Goal: Task Accomplishment & Management: Manage account settings

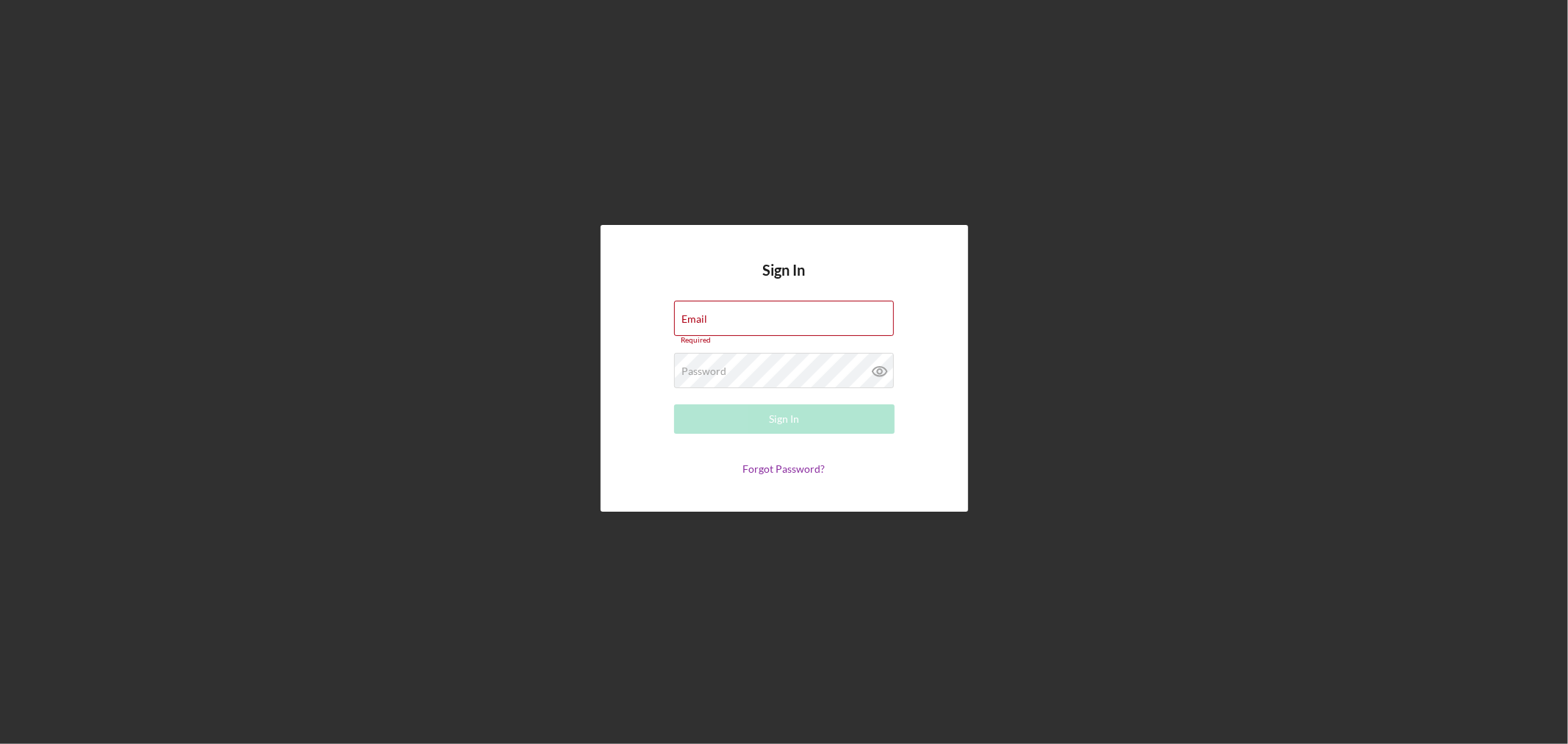
type input "[EMAIL_ADDRESS][DOMAIN_NAME]"
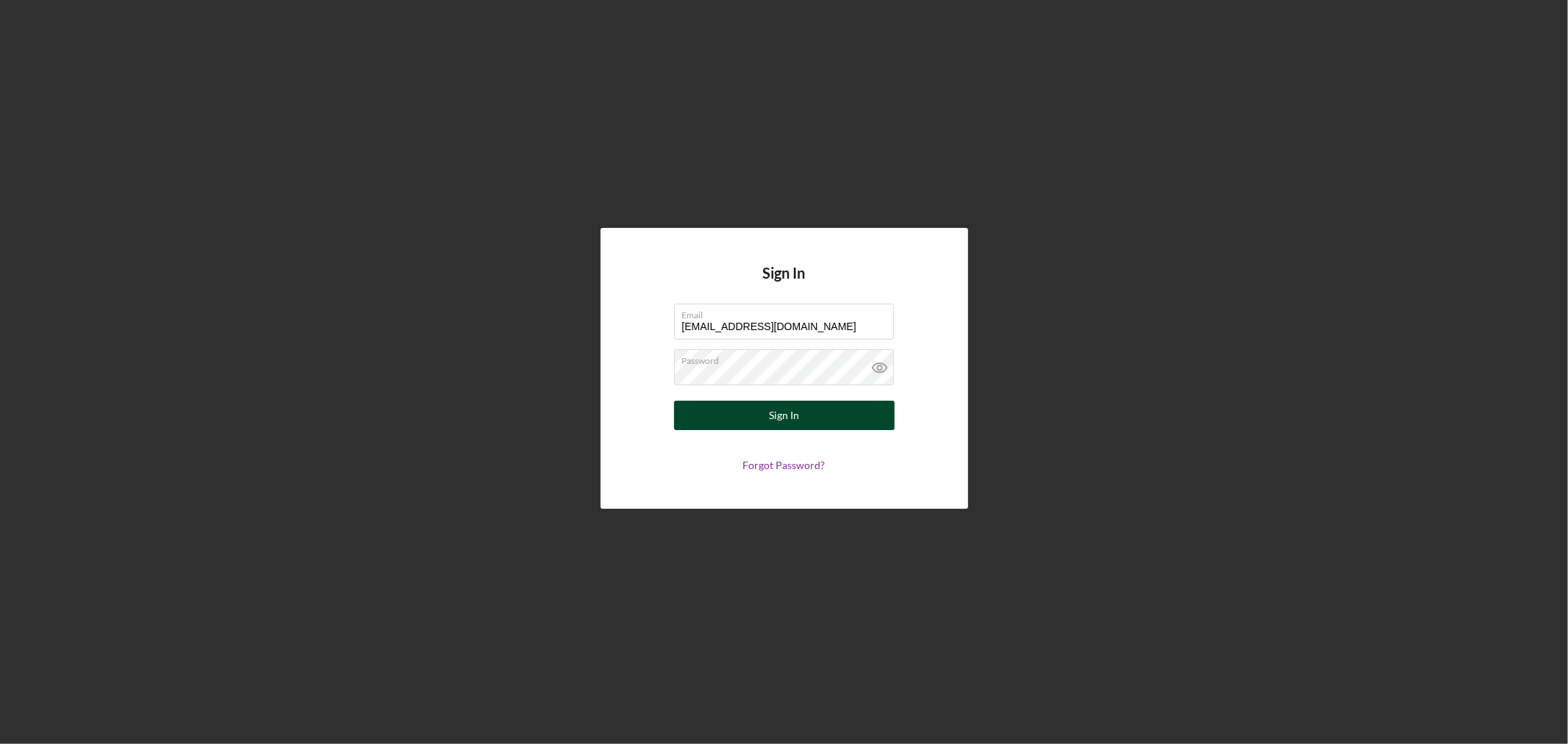
click at [789, 417] on div "Sign In" at bounding box center [784, 415] width 31 height 30
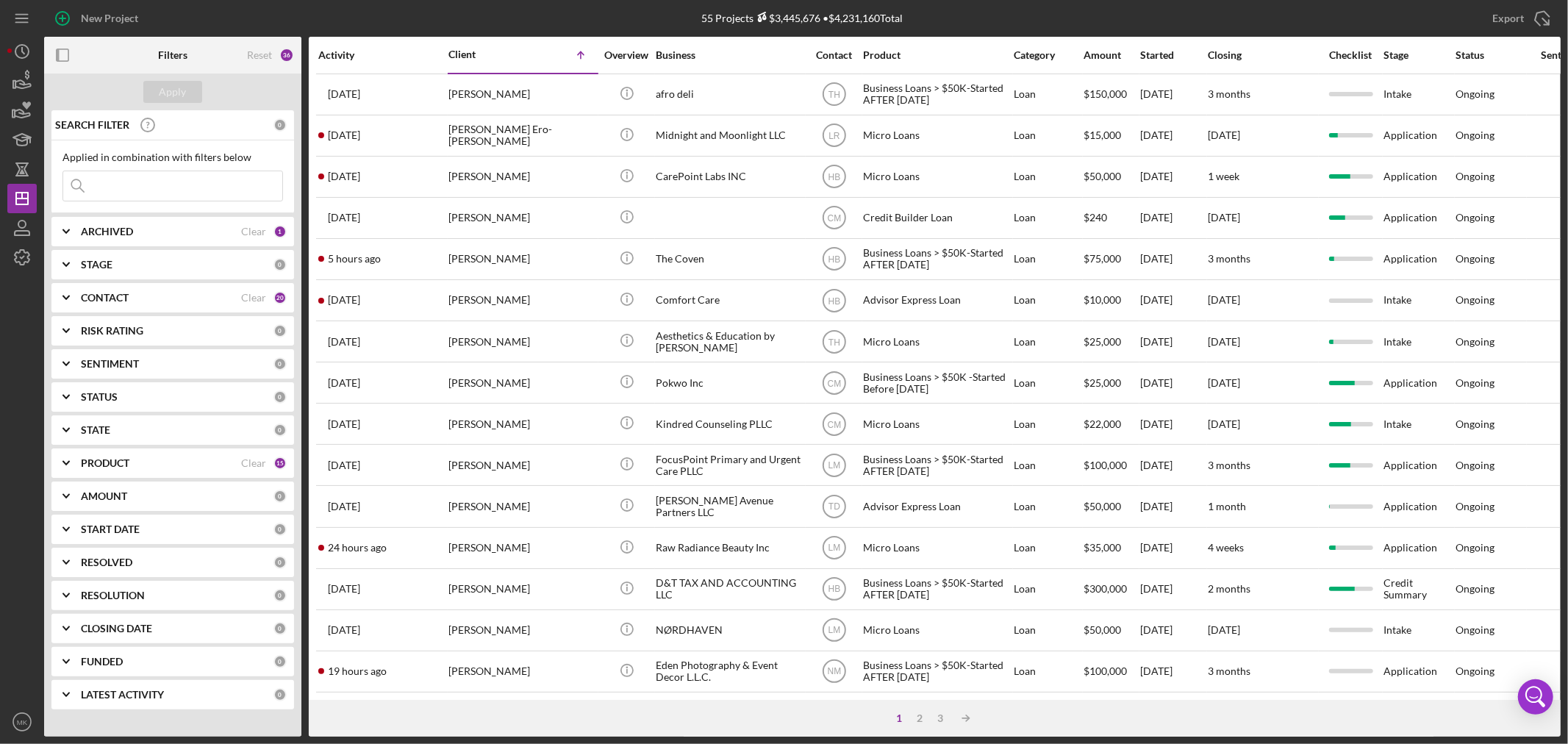
click at [116, 292] on b "CONTACT" at bounding box center [104, 298] width 48 height 12
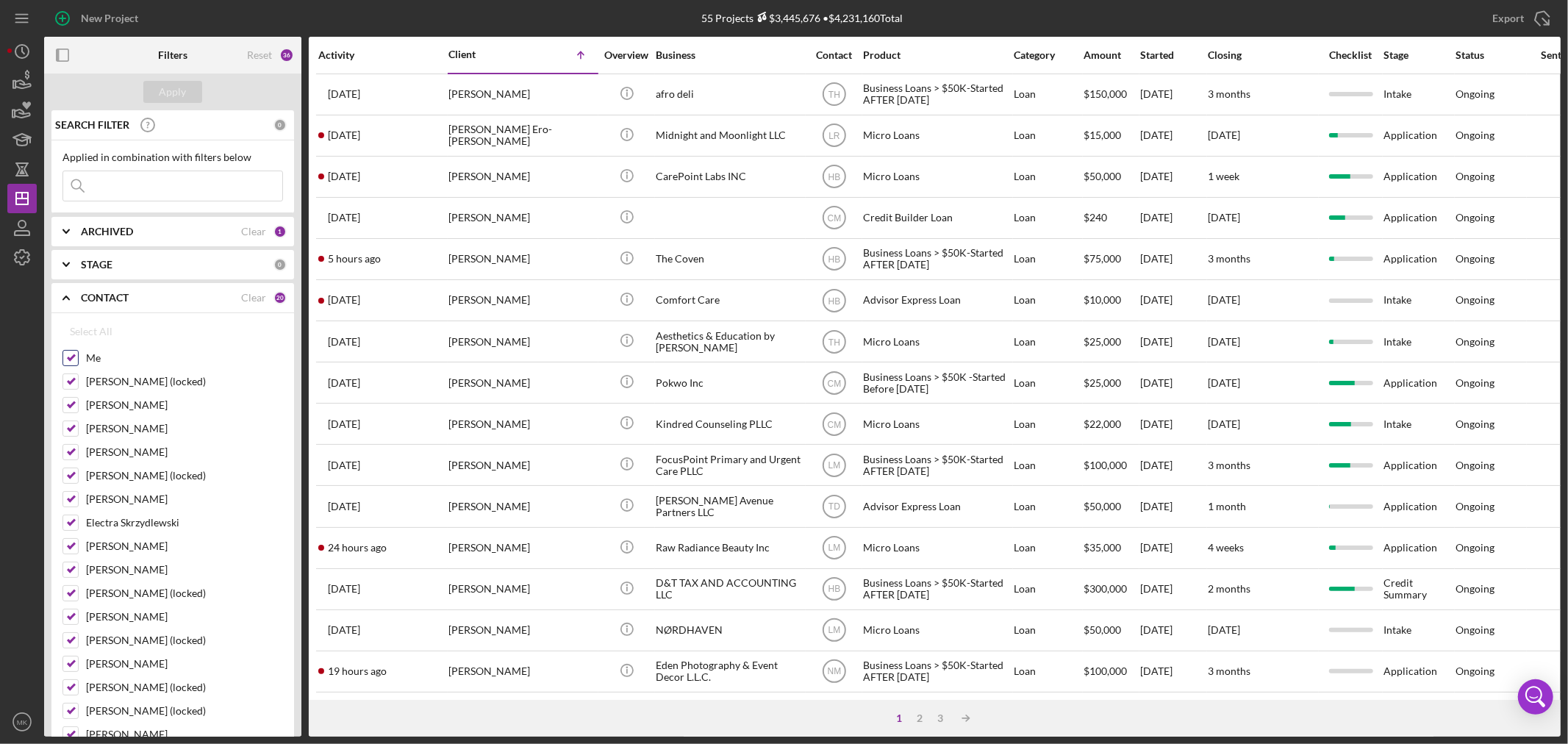
click at [71, 353] on input "Me" at bounding box center [70, 357] width 15 height 15
checkbox input "false"
click at [260, 292] on div "Clear" at bounding box center [253, 298] width 25 height 12
checkbox input "false"
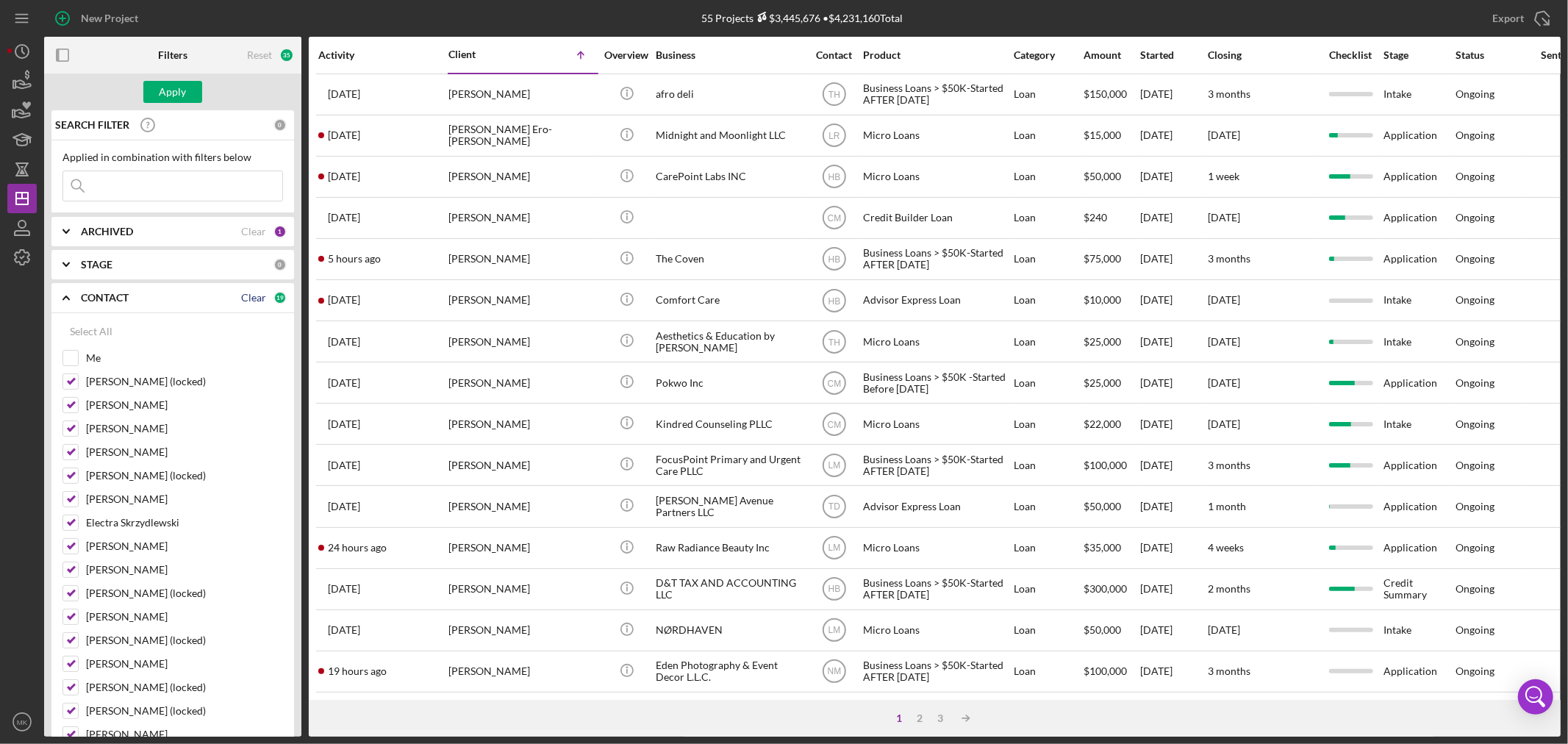
checkbox input "false"
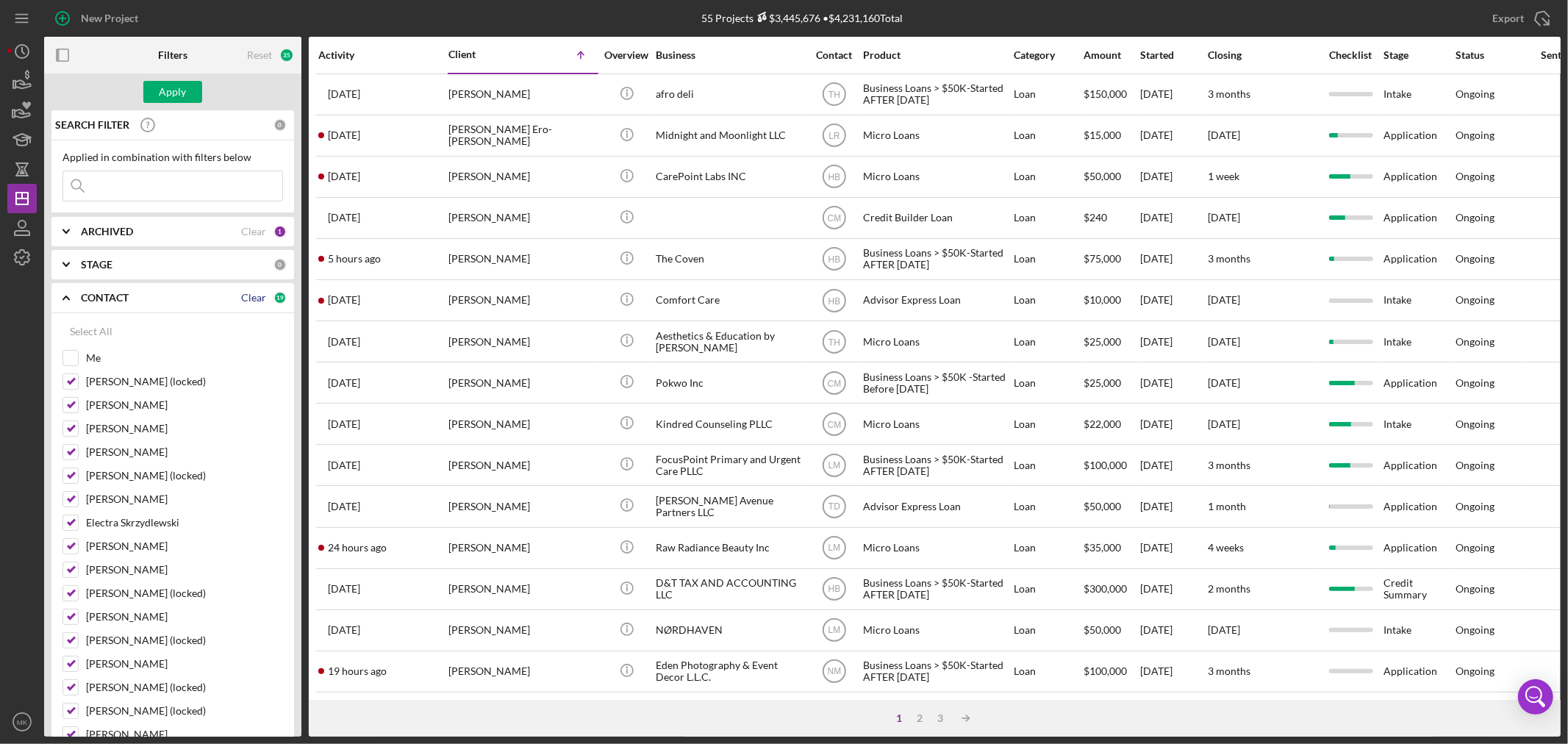
checkbox input "false"
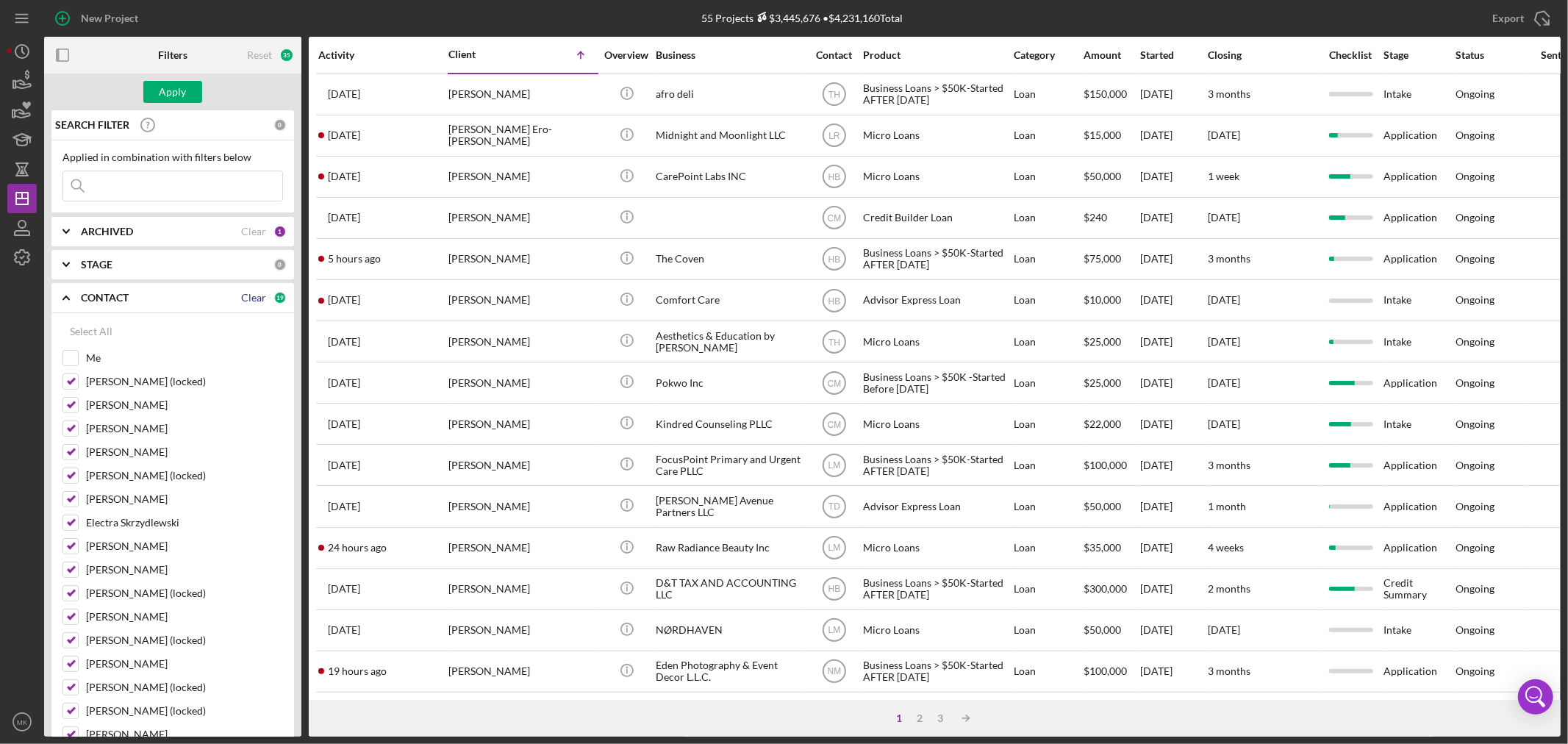
checkbox input "false"
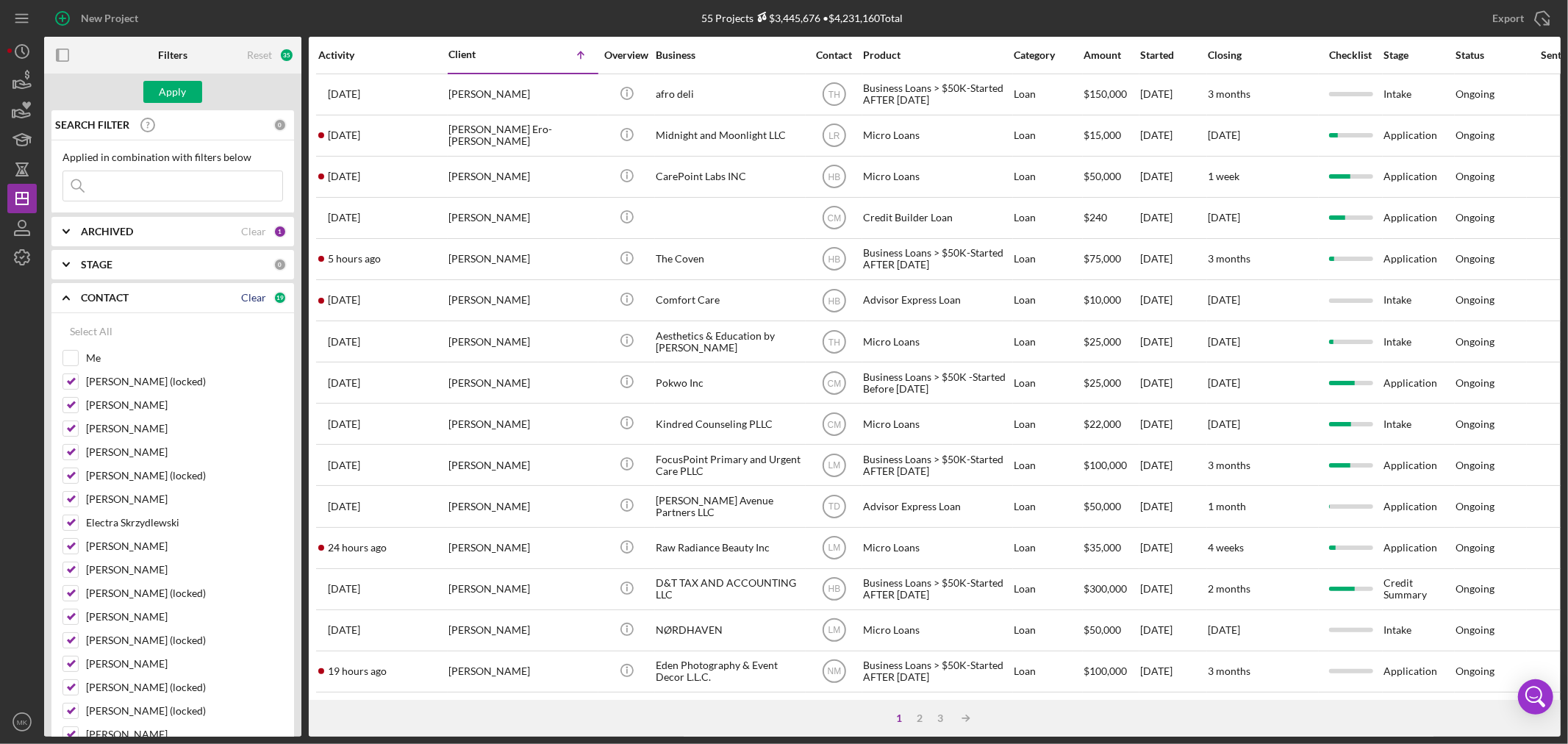
checkbox input "false"
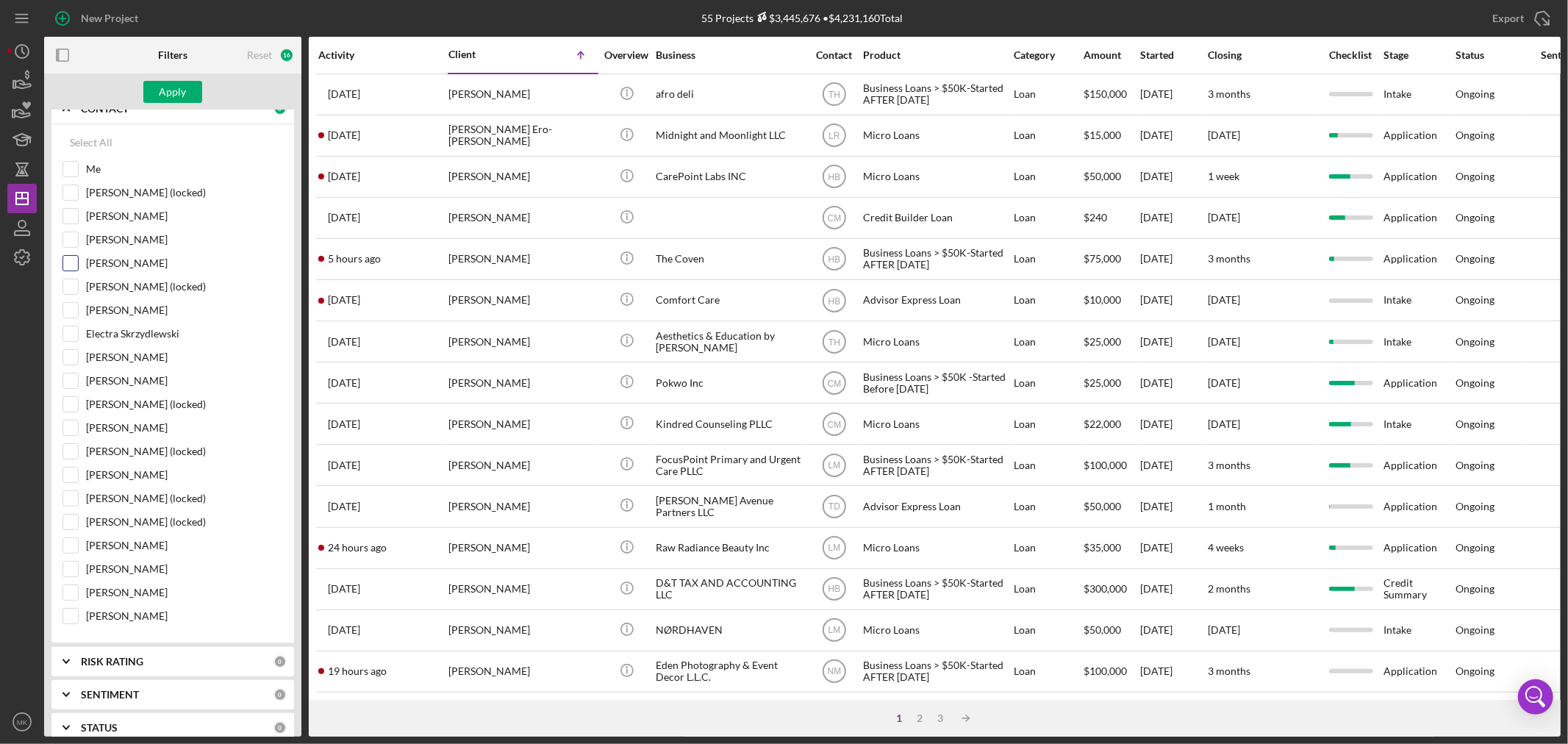
scroll to position [163, 0]
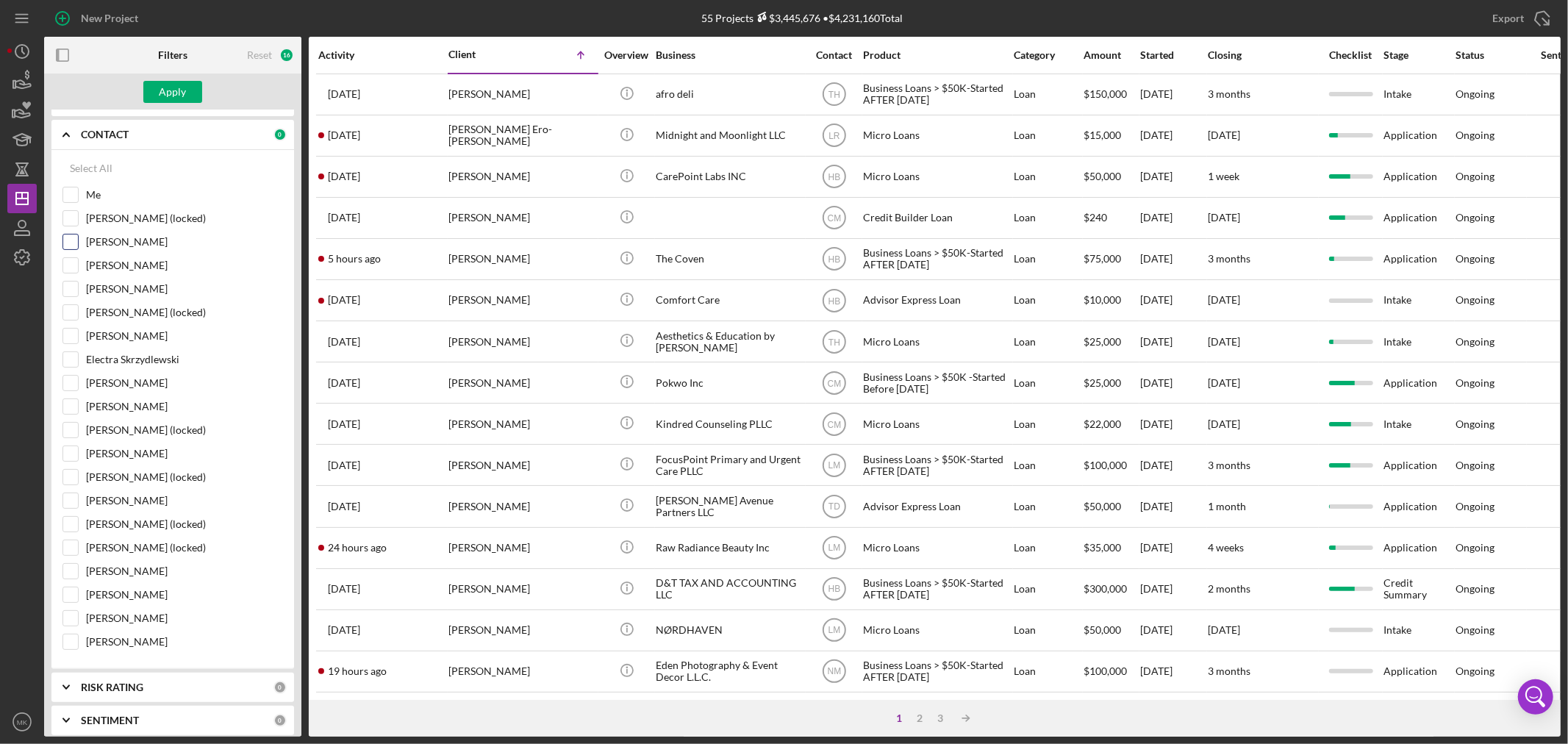
click at [68, 239] on input "[PERSON_NAME]" at bounding box center [70, 241] width 15 height 15
click at [167, 91] on div "Apply" at bounding box center [173, 92] width 28 height 22
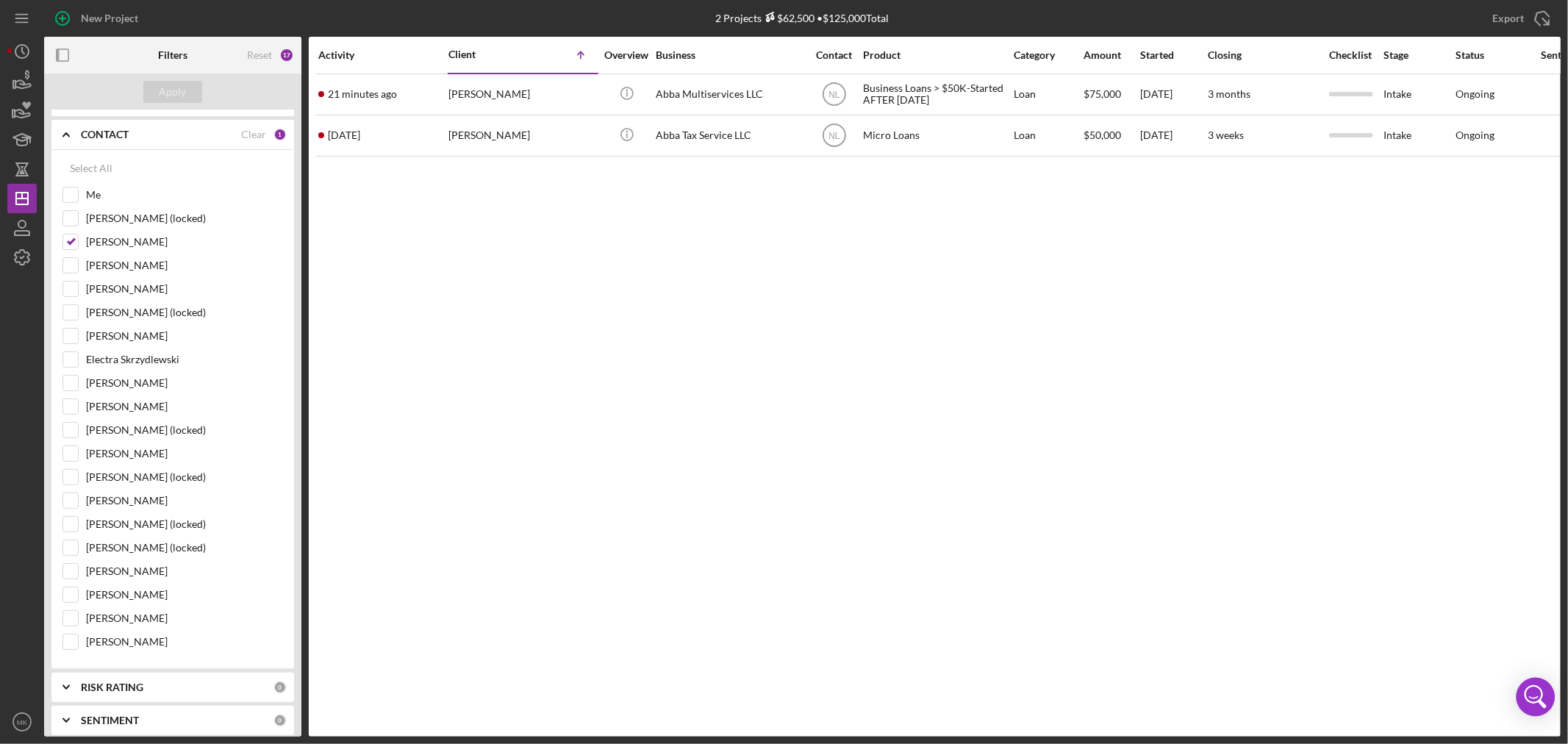
click at [1537, 693] on icon "Open Intercom Messenger" at bounding box center [1536, 697] width 35 height 35
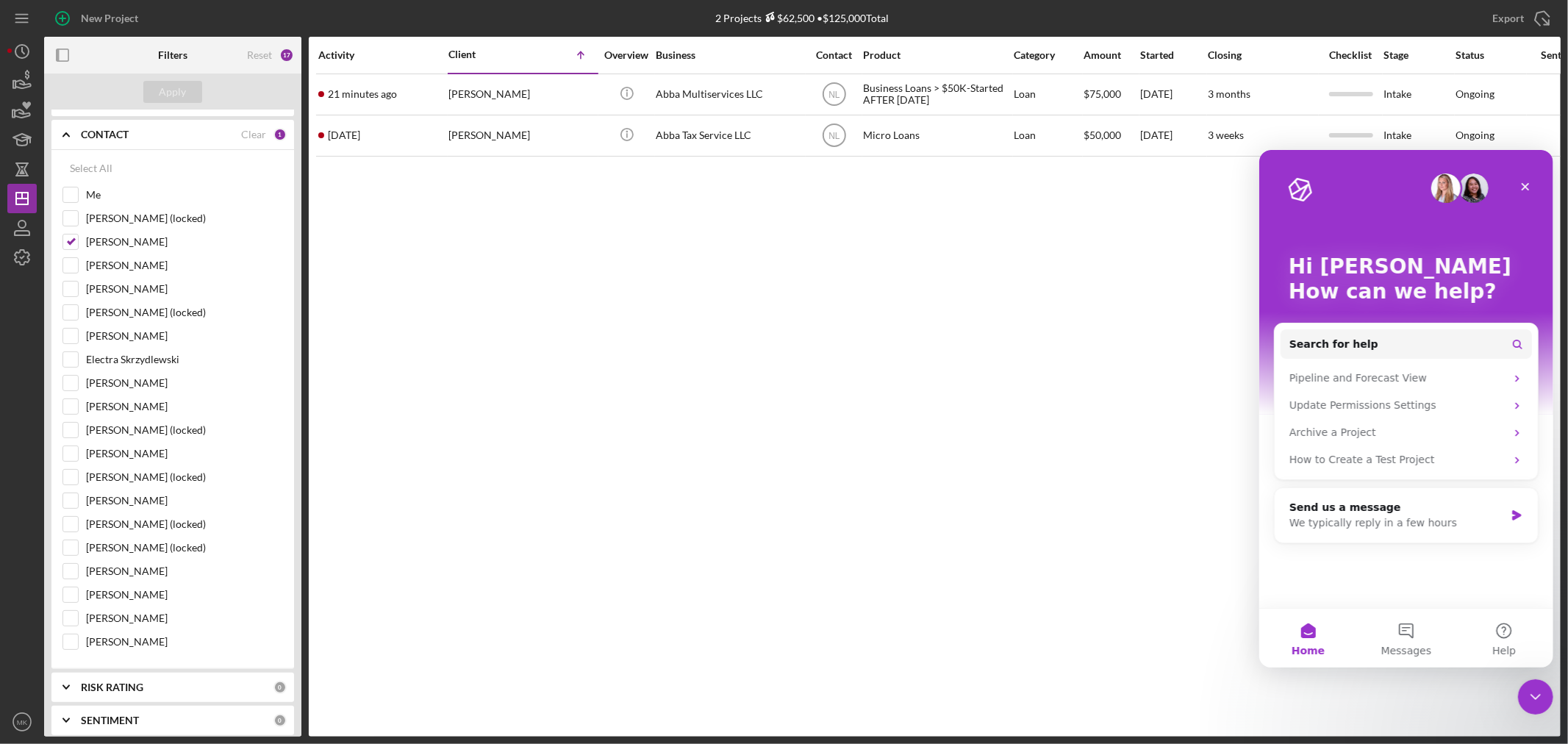
scroll to position [0, 0]
click at [1525, 184] on icon "Close" at bounding box center [1525, 186] width 12 height 12
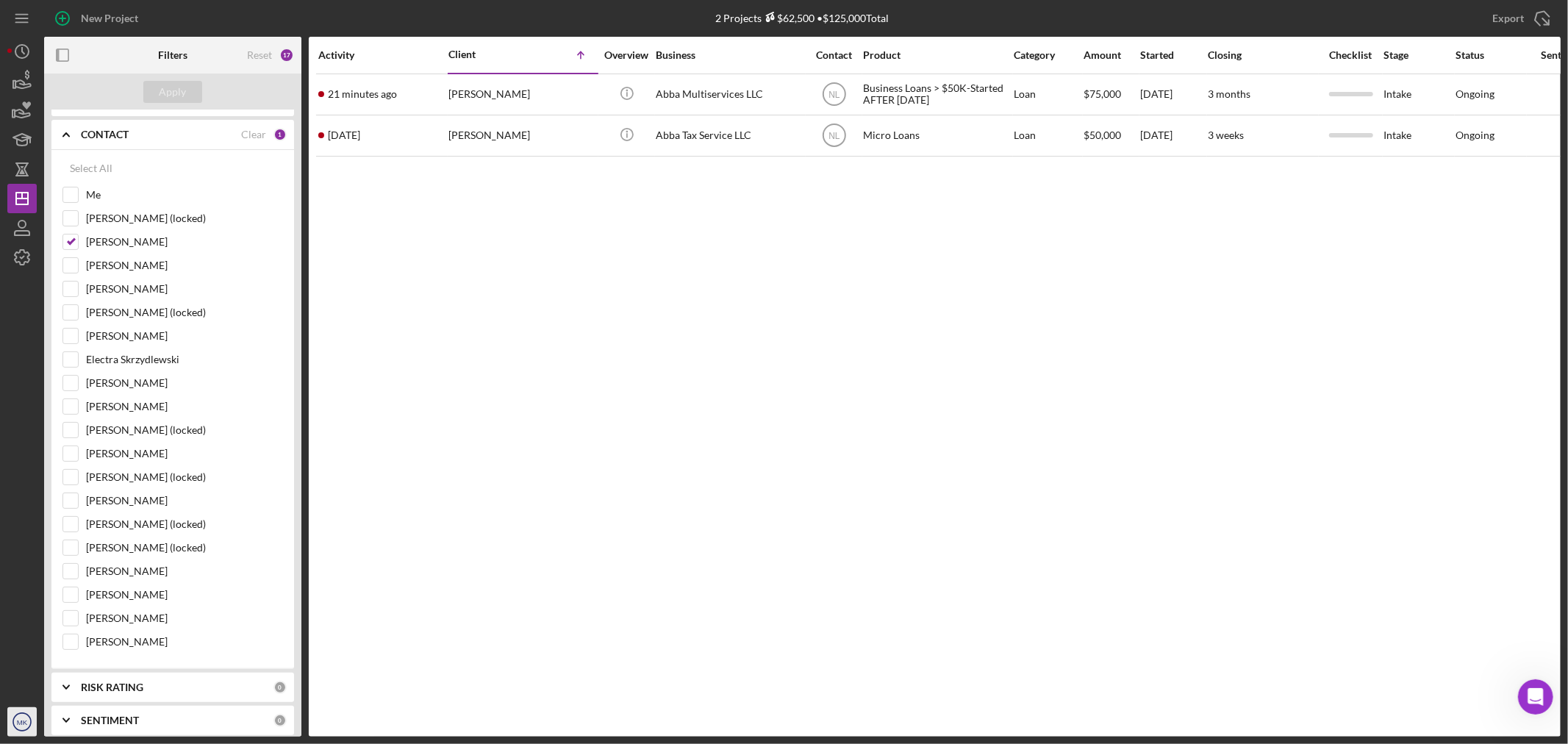
click at [23, 728] on icon "MK" at bounding box center [22, 721] width 30 height 36
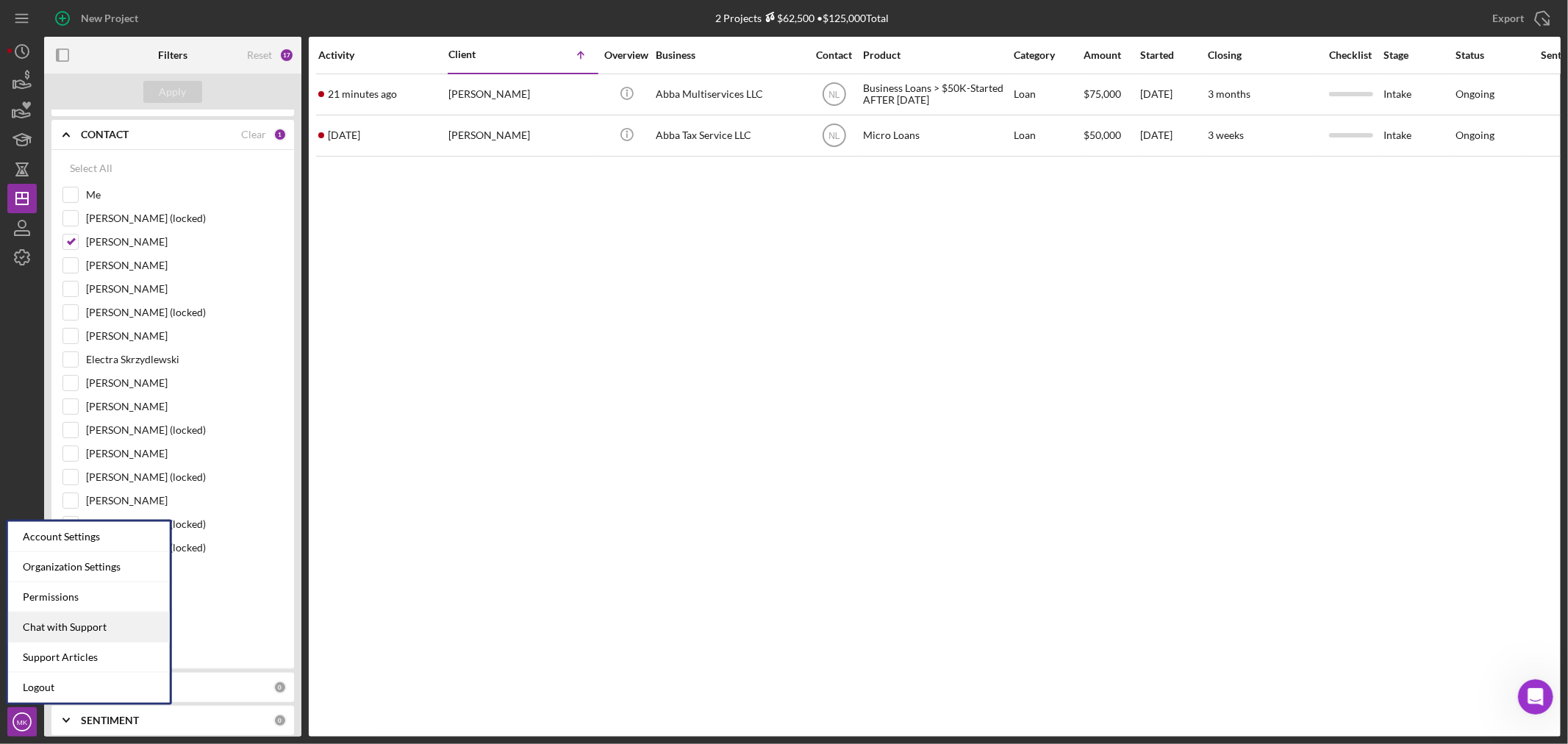
click at [104, 629] on div "Chat with Support" at bounding box center [89, 627] width 161 height 31
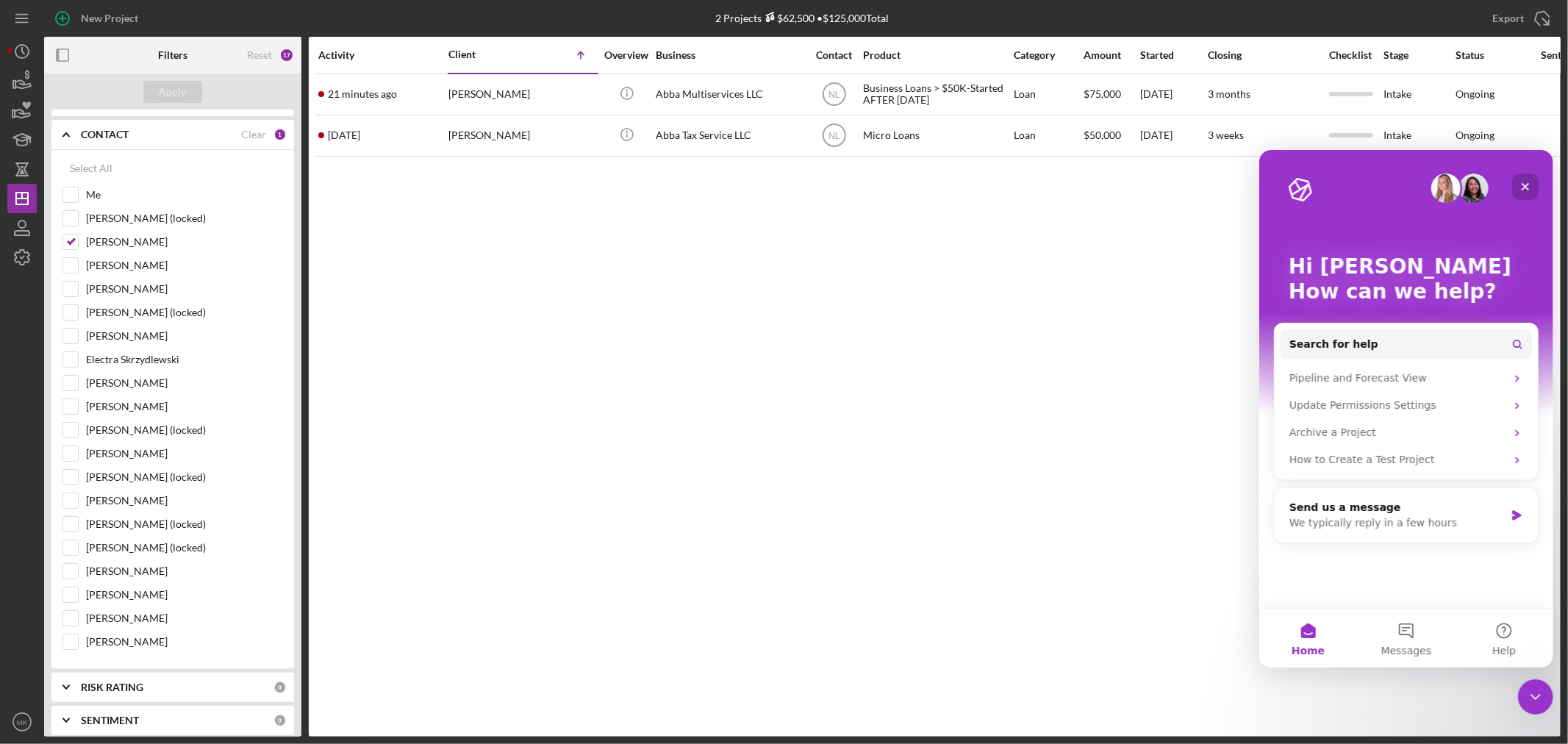
click at [1528, 187] on icon "Close" at bounding box center [1525, 186] width 12 height 12
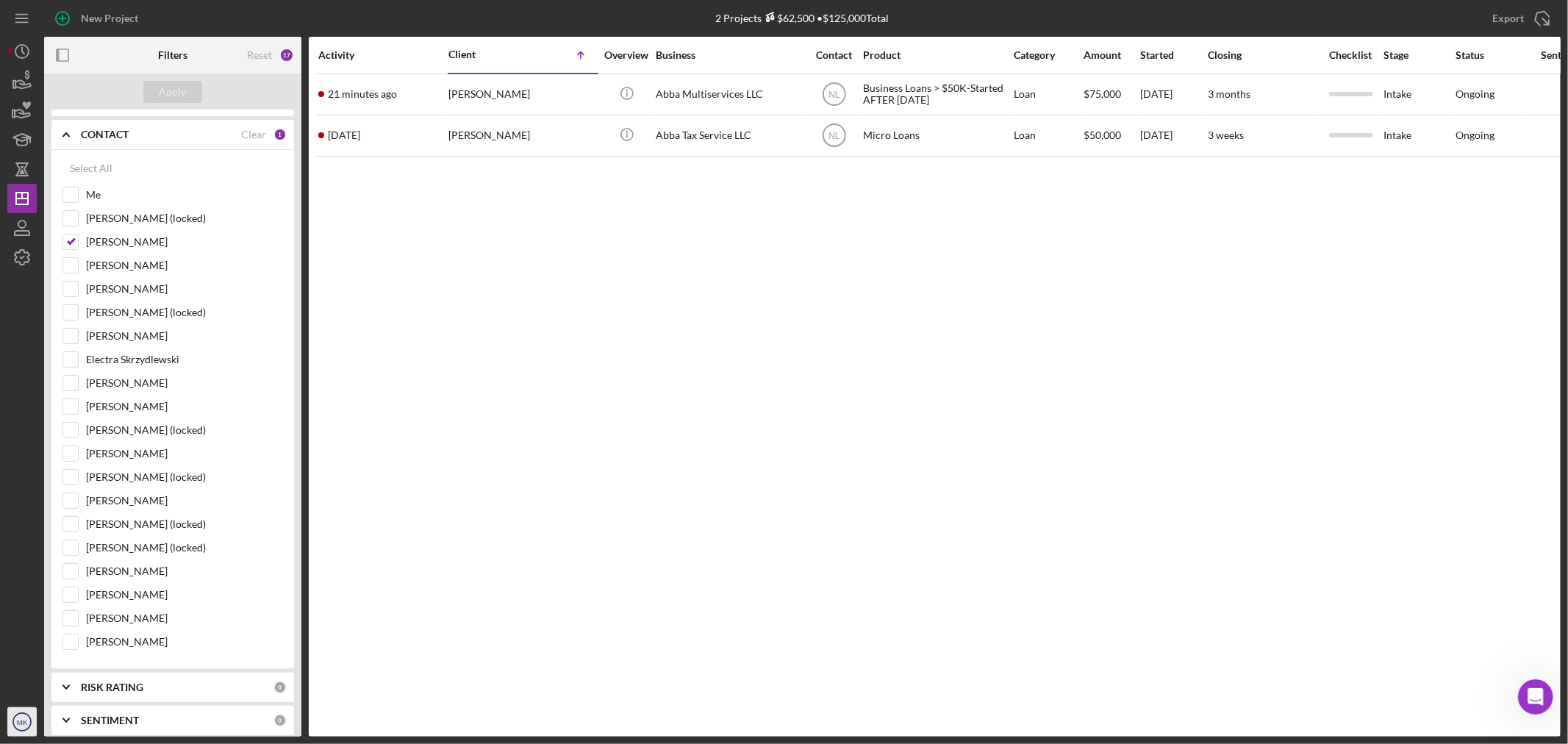
click at [26, 729] on circle "button" at bounding box center [22, 721] width 18 height 18
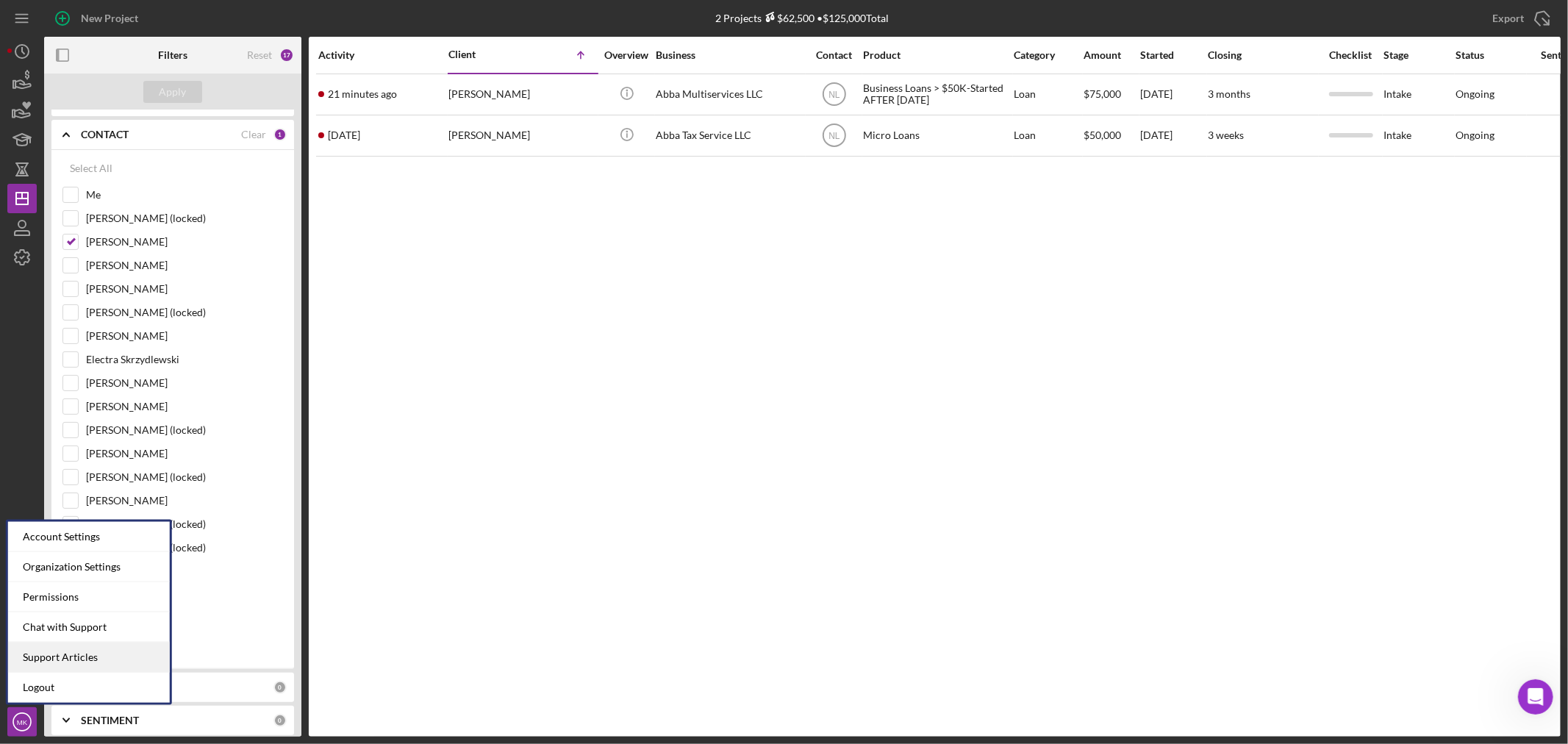
click at [98, 656] on link "Support Articles" at bounding box center [89, 657] width 161 height 31
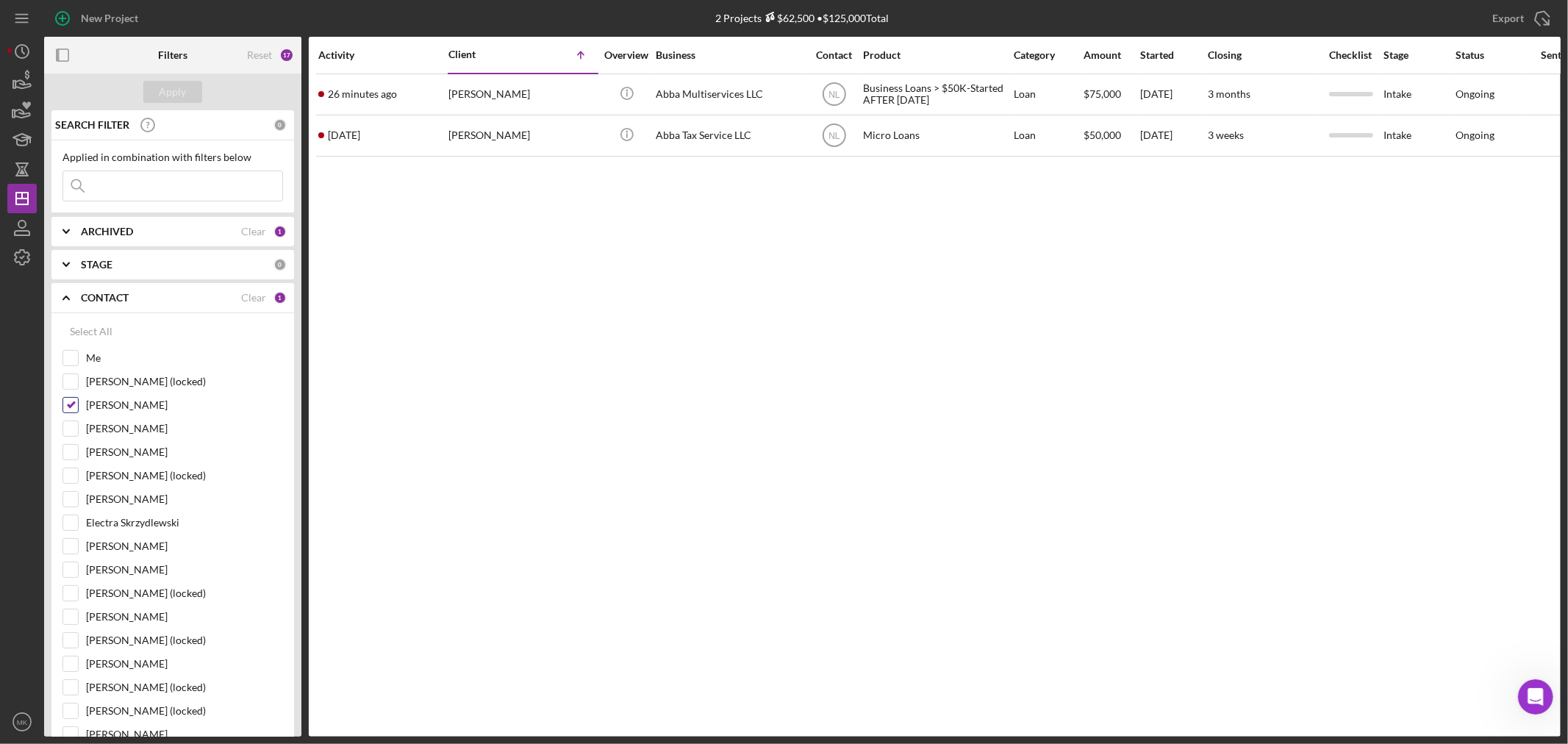
click at [68, 403] on input "[PERSON_NAME]" at bounding box center [70, 404] width 15 height 15
checkbox input "false"
click at [72, 456] on input "[PERSON_NAME]" at bounding box center [70, 452] width 15 height 15
click at [174, 90] on div "Apply" at bounding box center [173, 92] width 28 height 22
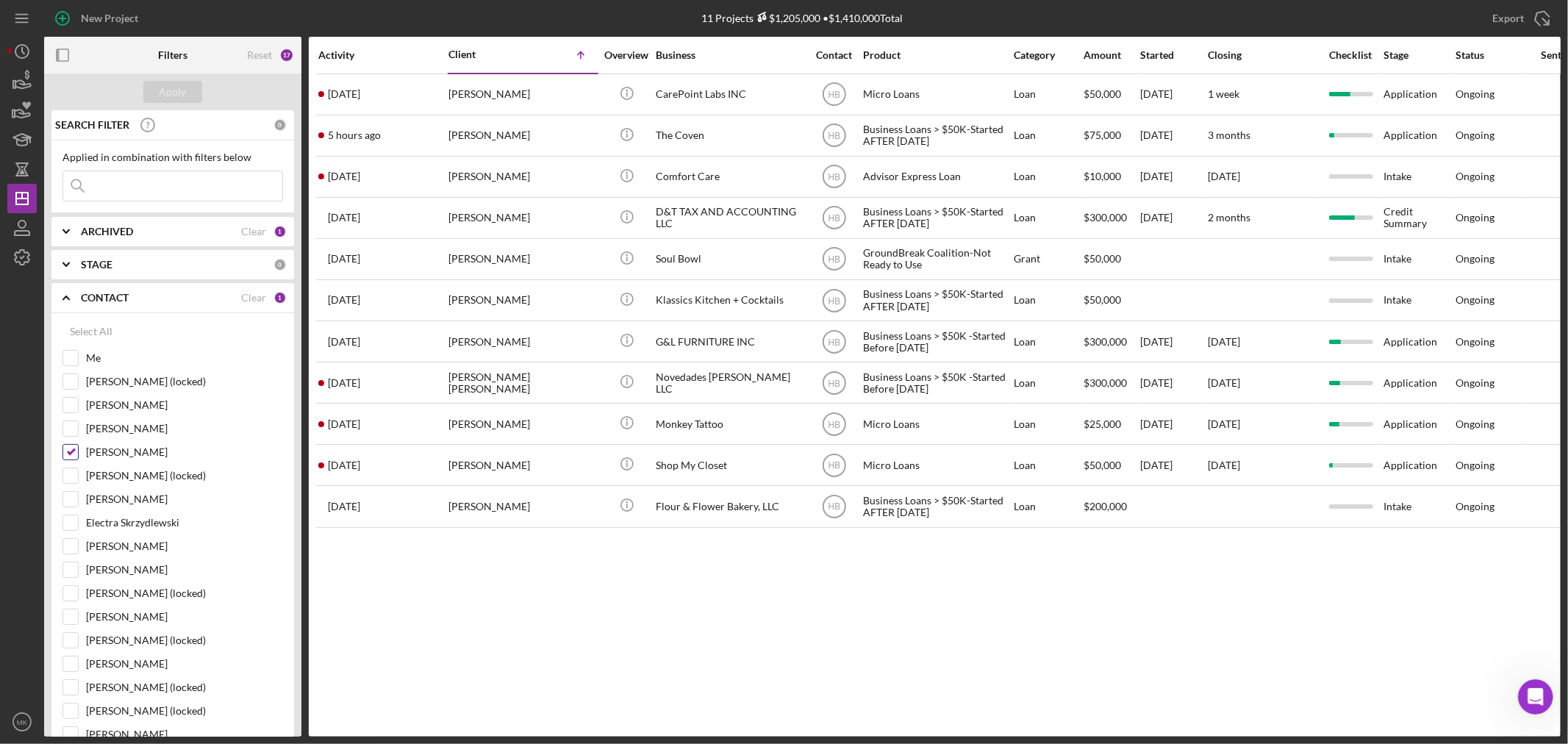
click at [72, 452] on input "[PERSON_NAME]" at bounding box center [70, 452] width 15 height 15
checkbox input "false"
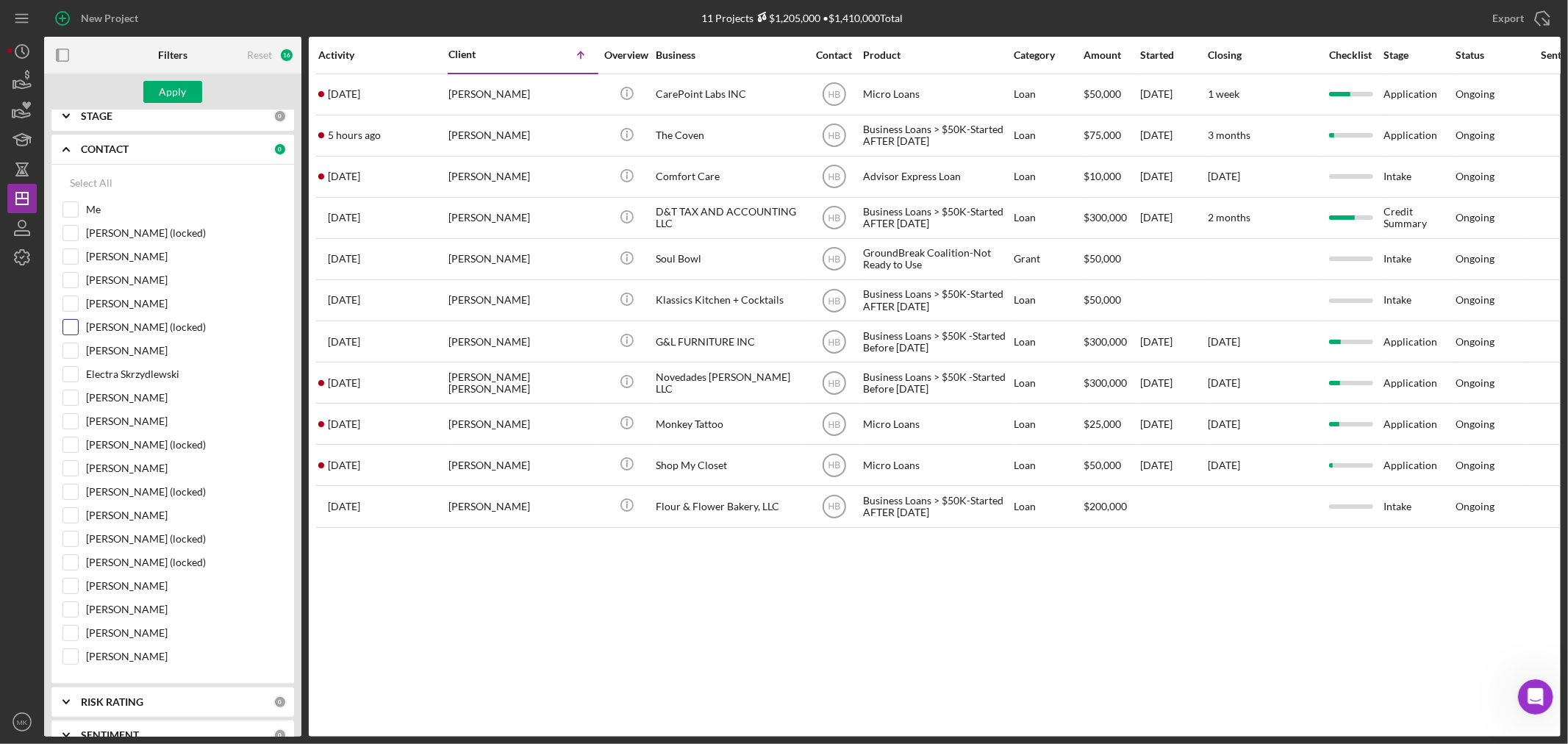
scroll to position [163, 0]
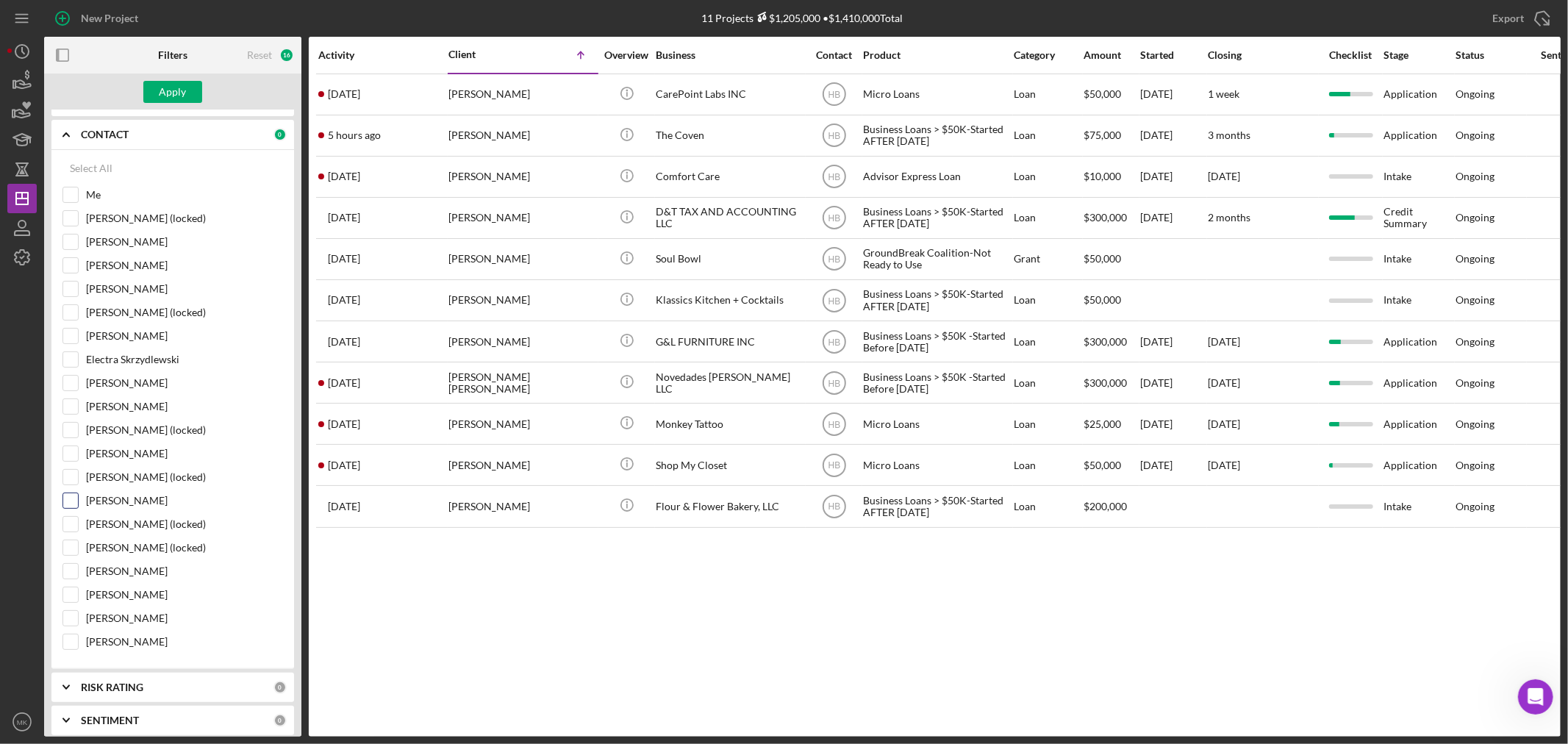
click at [74, 501] on input "[PERSON_NAME]" at bounding box center [70, 500] width 15 height 15
checkbox input "true"
click at [185, 95] on div "Apply" at bounding box center [173, 92] width 28 height 22
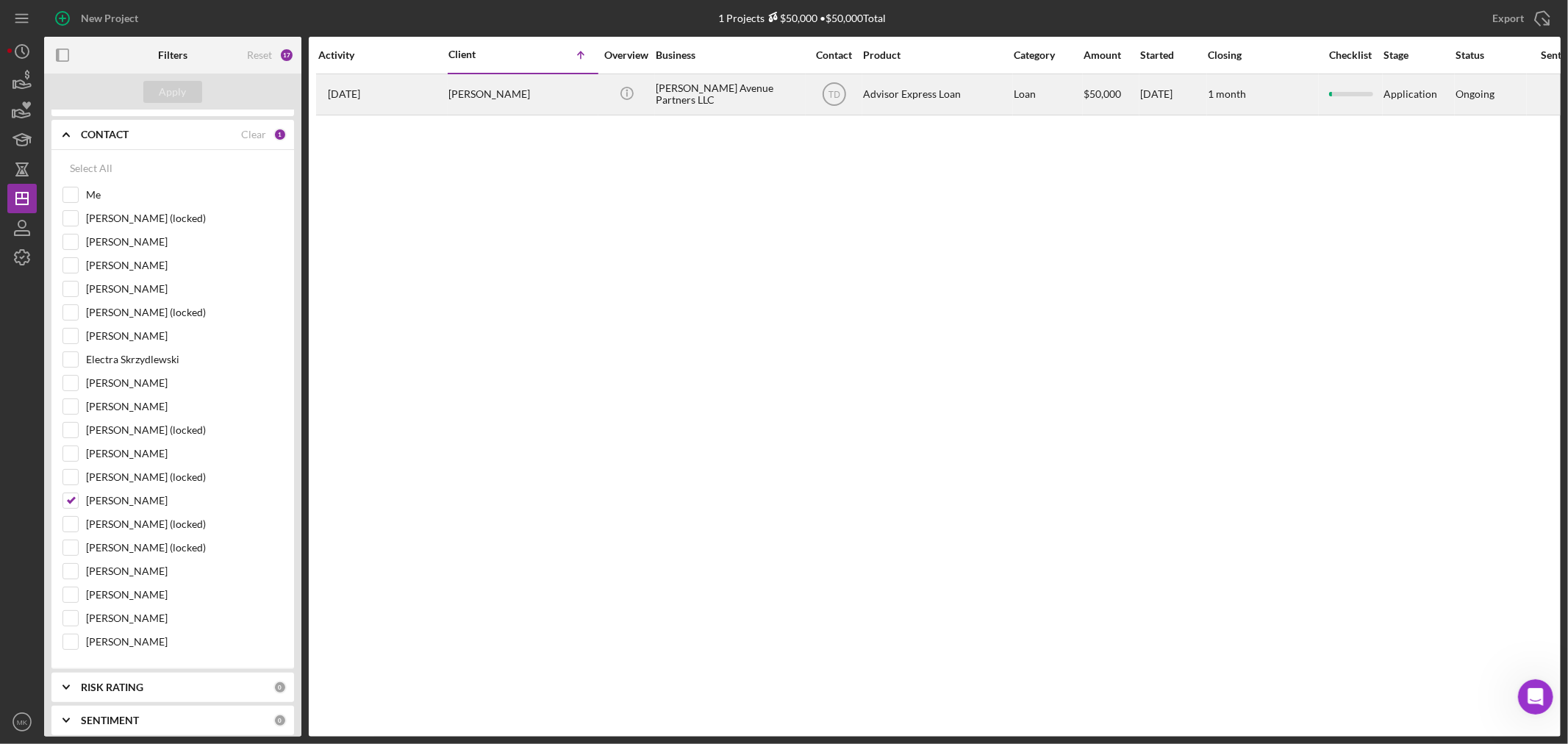
click at [501, 93] on div "[PERSON_NAME]" at bounding box center [522, 94] width 147 height 39
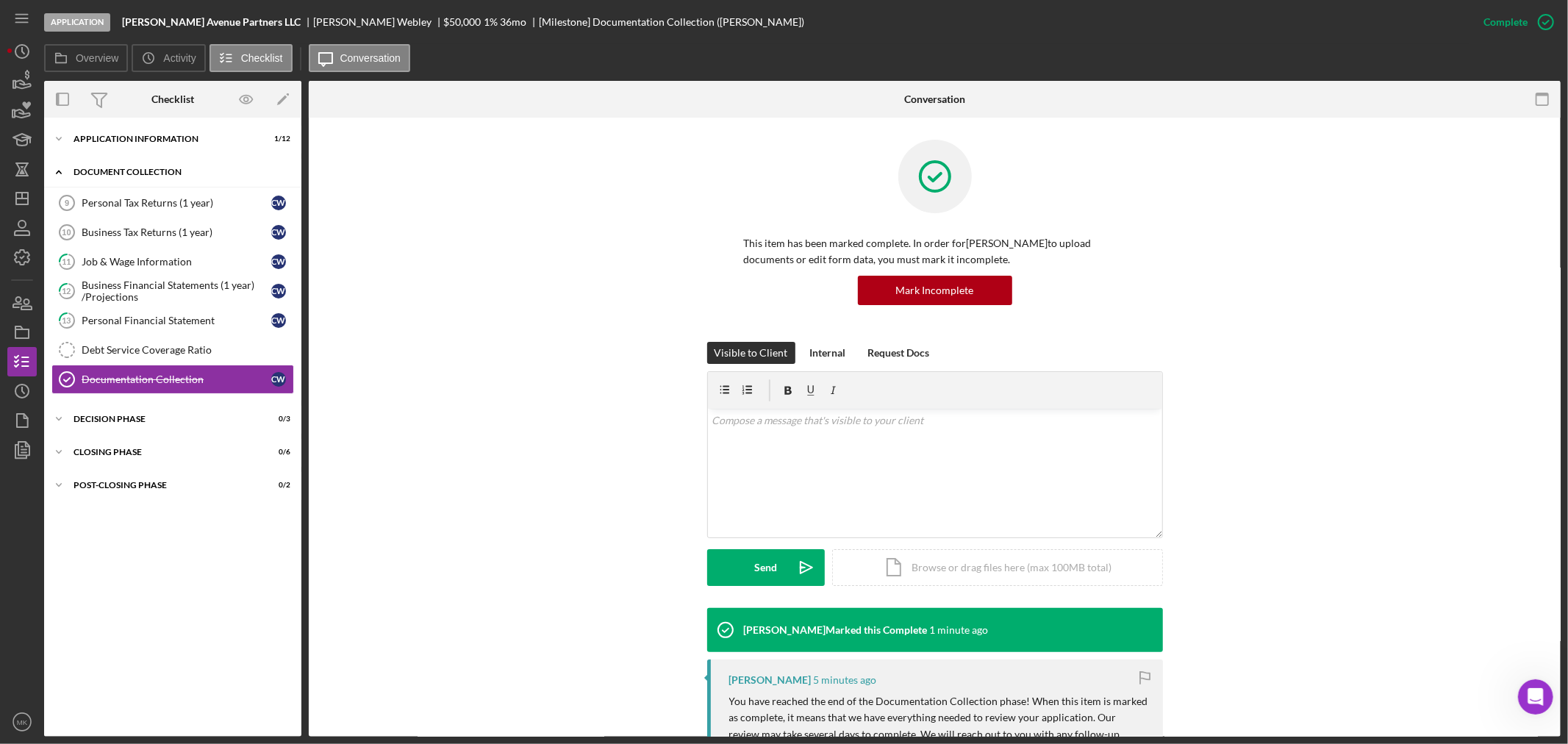
click at [59, 173] on icon "Icon/Expander" at bounding box center [59, 172] width 30 height 30
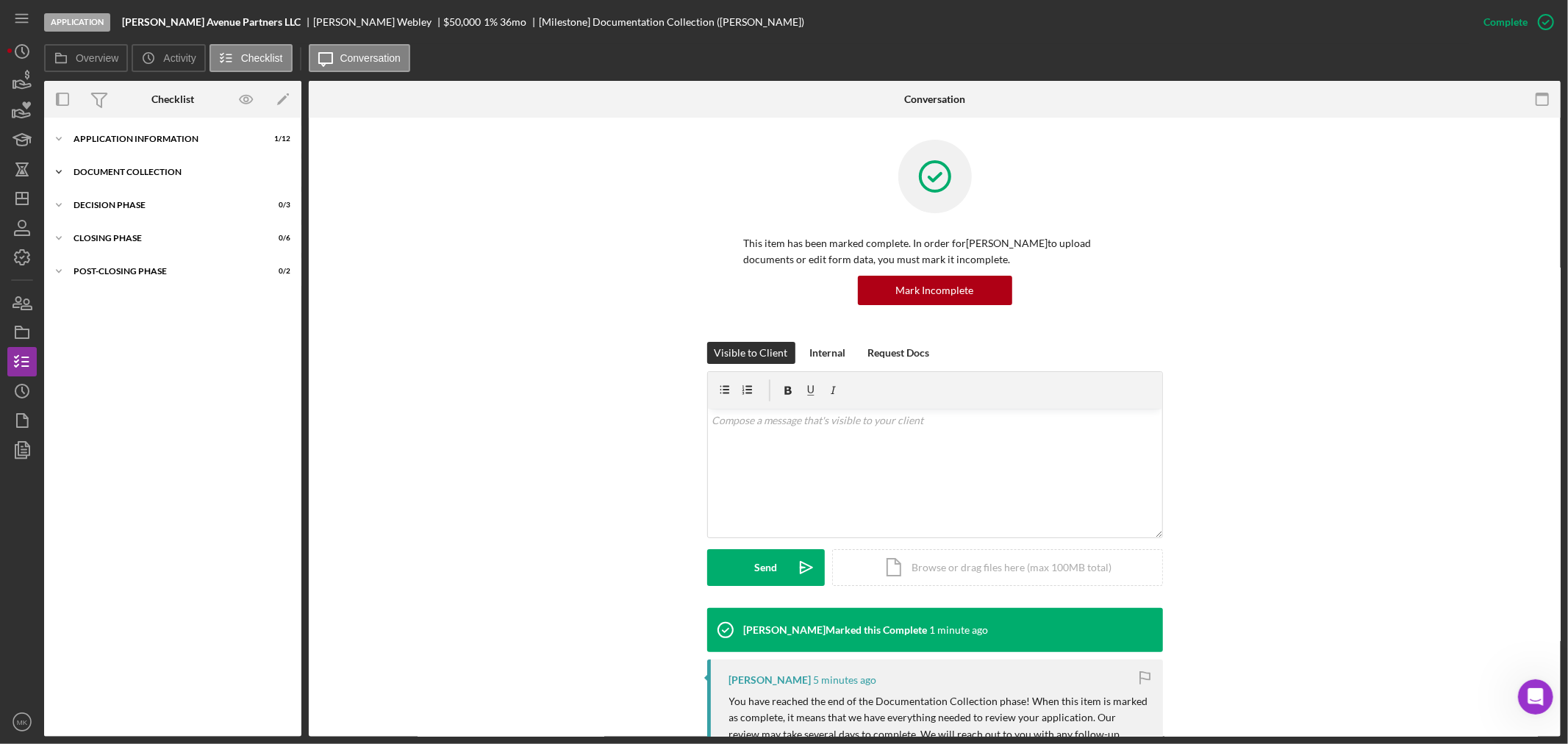
click at [59, 173] on polyline at bounding box center [59, 171] width 4 height 3
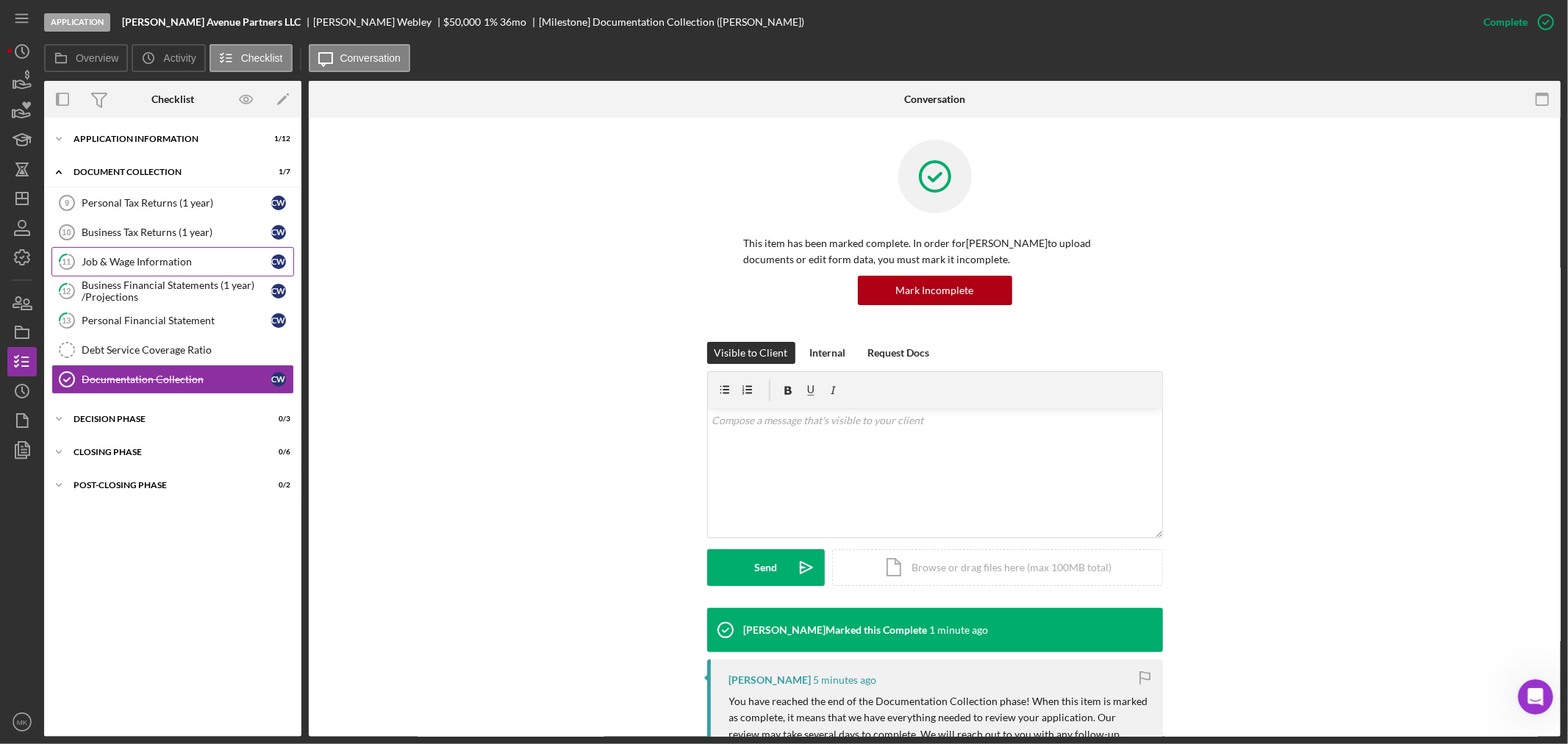
click at [203, 260] on div "Job & Wage Information" at bounding box center [176, 262] width 190 height 12
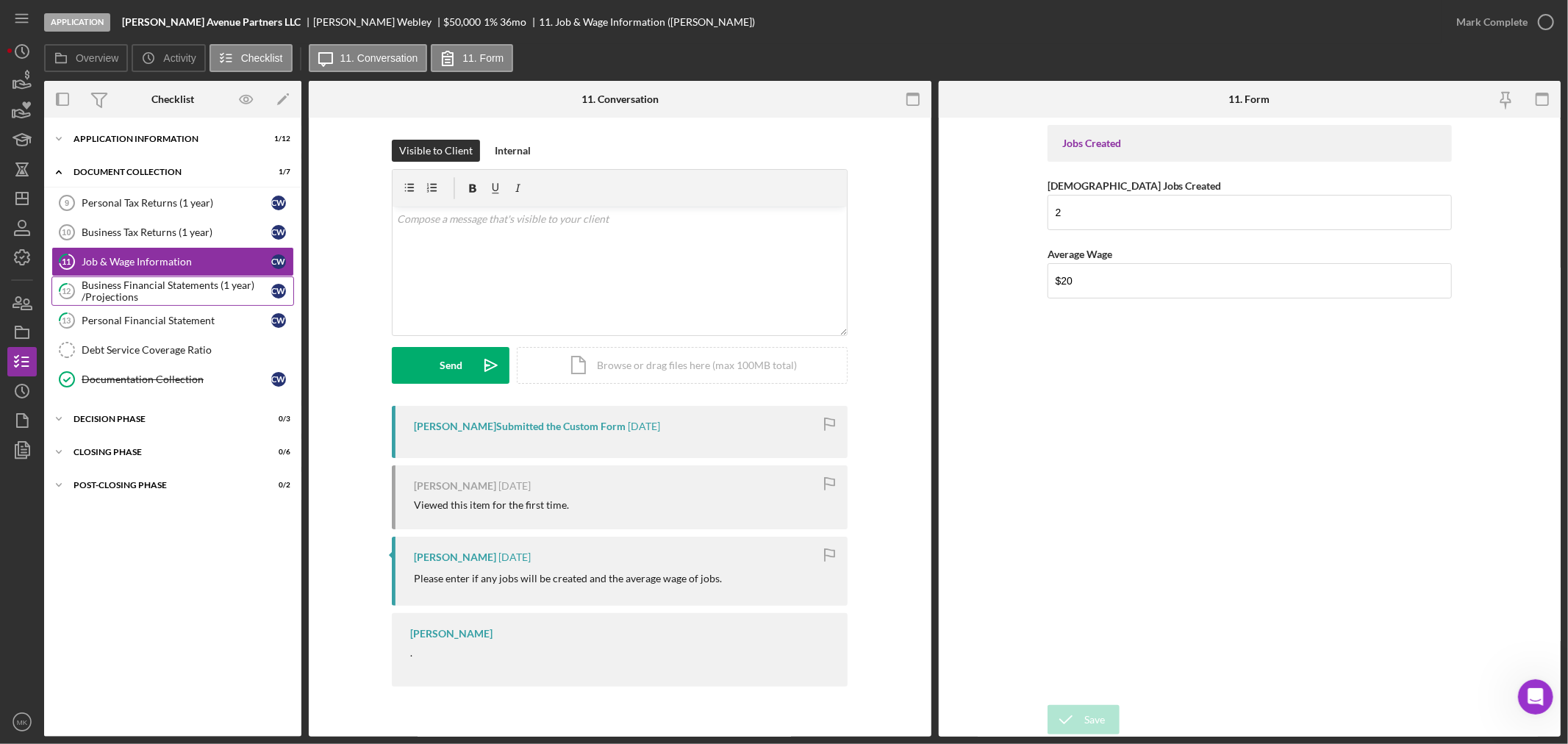
click at [208, 289] on div "Business Financial Statements (1 year) /Projections" at bounding box center [176, 291] width 190 height 24
